Goal: Obtain resource: Download file/media

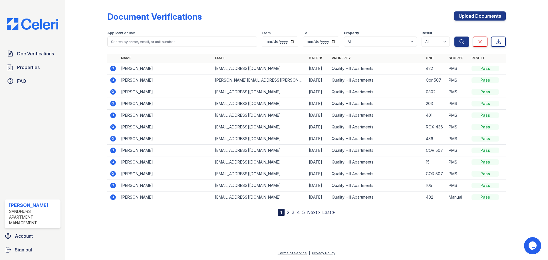
click at [114, 81] on icon at bounding box center [113, 80] width 6 height 6
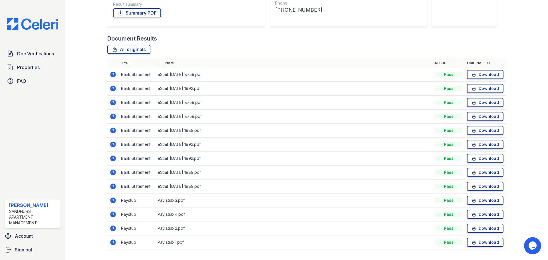
scroll to position [114, 0]
click at [474, 196] on link "Download" at bounding box center [485, 200] width 37 height 9
click at [483, 238] on link "Download" at bounding box center [485, 242] width 37 height 9
click at [38, 56] on span "Doc Verifications" at bounding box center [35, 53] width 37 height 7
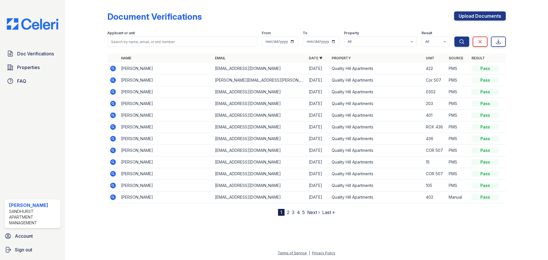
click at [113, 71] on icon at bounding box center [113, 69] width 6 height 6
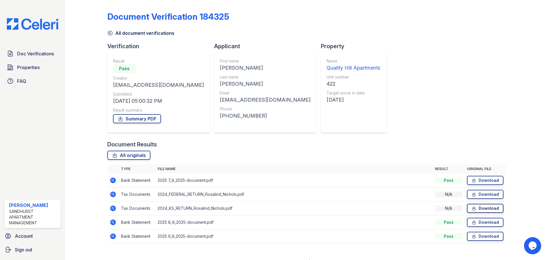
click at [472, 210] on icon at bounding box center [474, 209] width 5 height 6
click at [29, 54] on span "Doc Verifications" at bounding box center [35, 53] width 37 height 7
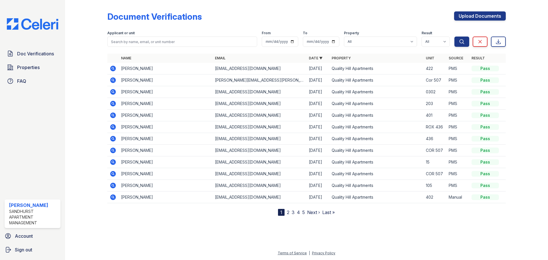
click at [289, 215] on span "2" at bounding box center [288, 212] width 3 height 7
click at [289, 213] on link "2" at bounding box center [288, 213] width 3 height 6
click at [294, 213] on link "1" at bounding box center [294, 213] width 2 height 6
